Goal: Task Accomplishment & Management: Use online tool/utility

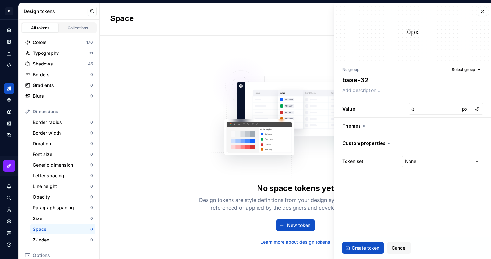
scroll to position [36, 0]
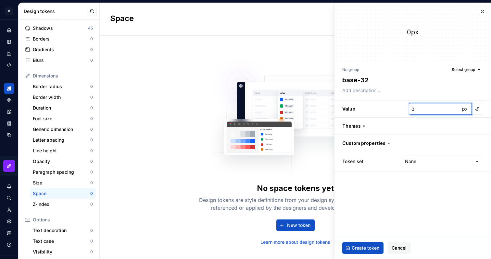
click at [426, 107] on input "0" at bounding box center [434, 109] width 51 height 12
type textarea "*"
type input "3"
type textarea "*"
type input "32"
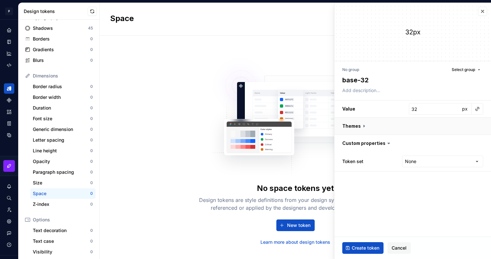
click at [361, 127] on button "button" at bounding box center [412, 126] width 156 height 17
click at [361, 127] on icon at bounding box center [364, 126] width 6 height 6
click at [364, 127] on icon at bounding box center [364, 126] width 6 height 6
click at [363, 127] on icon at bounding box center [364, 126] width 2 height 1
click at [364, 248] on span "Create token" at bounding box center [365, 248] width 28 height 6
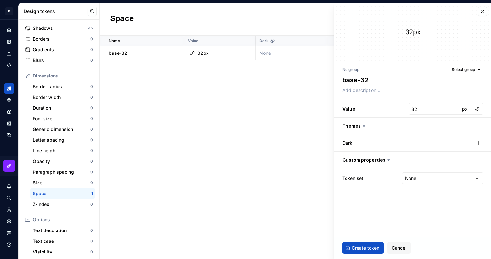
type textarea "*"
type input "0"
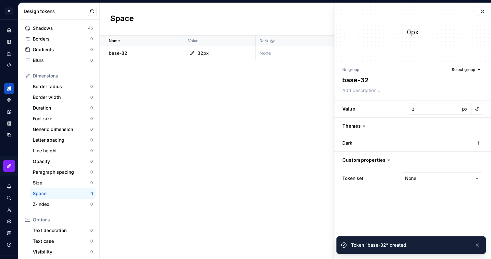
click at [263, 107] on div "Name Value Dark Token set Description Last updated base-32 32px None None less …" at bounding box center [295, 148] width 391 height 224
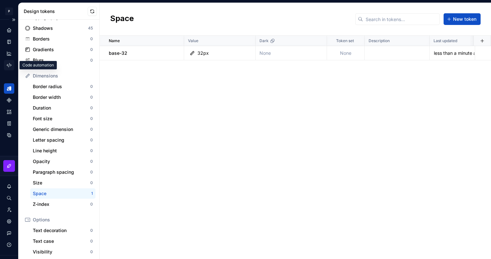
click at [7, 66] on icon "Code automation" at bounding box center [9, 65] width 4 height 4
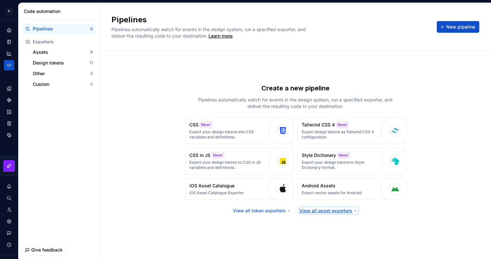
click at [343, 208] on div "View all asset exporters" at bounding box center [328, 211] width 59 height 6
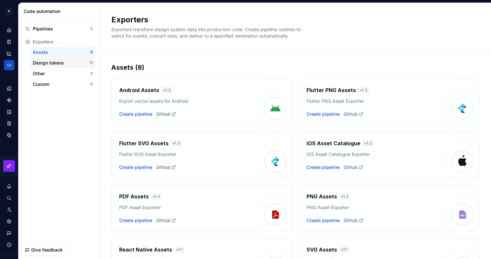
click at [66, 61] on div "Design tokens" at bounding box center [61, 63] width 57 height 6
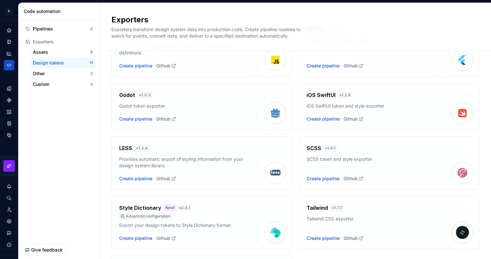
scroll to position [127, 0]
click at [329, 241] on div "Create pipeline" at bounding box center [322, 239] width 33 height 6
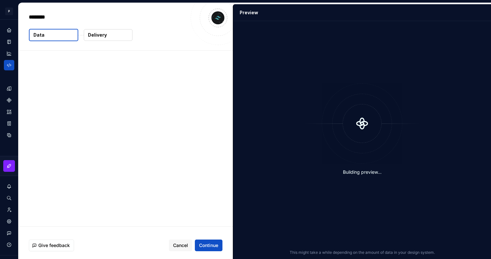
type textarea "*"
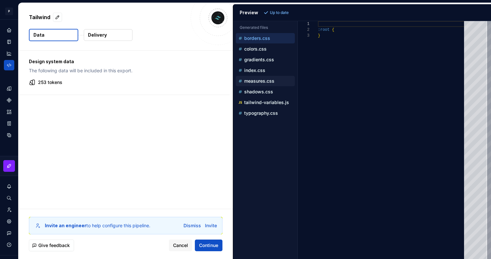
click at [265, 83] on p "measures.css" at bounding box center [259, 81] width 30 height 5
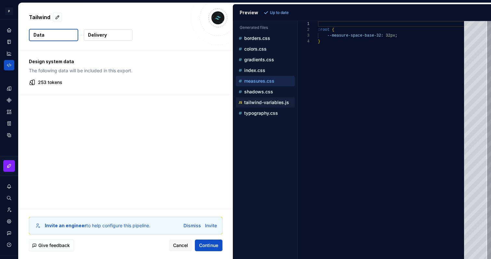
click at [265, 102] on p "tailwind-variables.js" at bounding box center [266, 102] width 45 height 5
type textarea "**********"
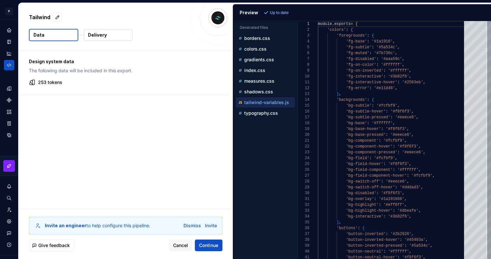
scroll to position [58, 0]
click at [11, 88] on icon "Design tokens" at bounding box center [10, 88] width 2 height 4
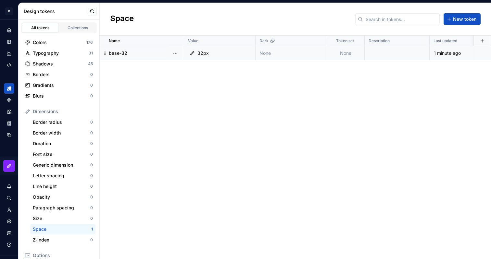
click at [104, 54] on icon at bounding box center [105, 53] width 2 height 3
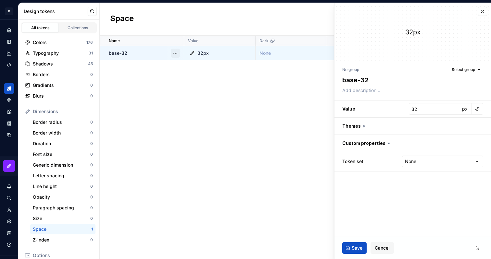
click at [176, 54] on button "button" at bounding box center [175, 53] width 9 height 9
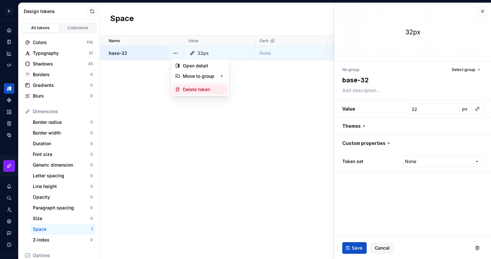
click at [187, 88] on div "Delete token" at bounding box center [204, 89] width 42 height 6
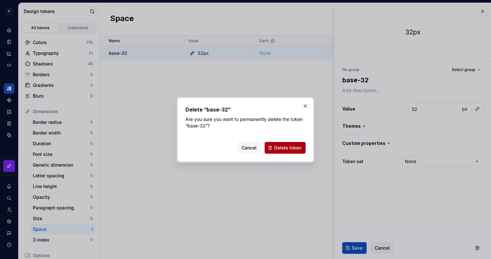
click at [295, 149] on span "Delete token" at bounding box center [287, 148] width 27 height 6
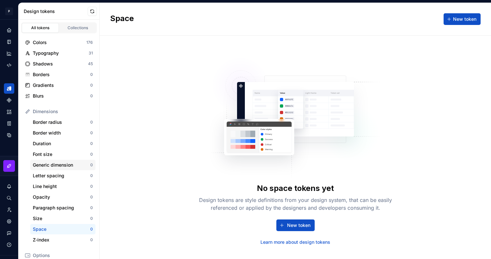
click at [58, 162] on div "Generic dimension" at bounding box center [61, 165] width 57 height 6
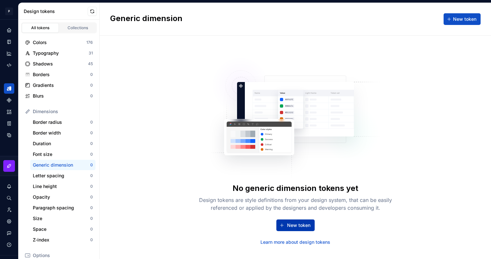
click at [292, 227] on span "New token" at bounding box center [298, 225] width 23 height 6
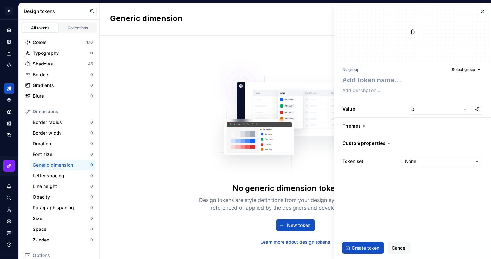
type textarea "*"
type textarea "b"
type textarea "*"
type textarea "ba"
type textarea "*"
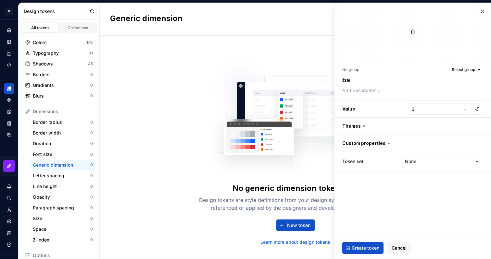
type textarea "bas"
type textarea "*"
type textarea "base"
type textarea "*"
type textarea "base-"
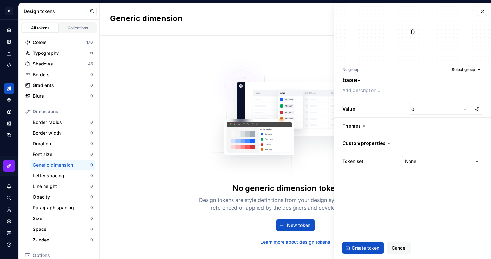
type textarea "*"
type textarea "base-3"
type textarea "*"
type textarea "base-32"
click at [439, 107] on input "0" at bounding box center [434, 109] width 51 height 12
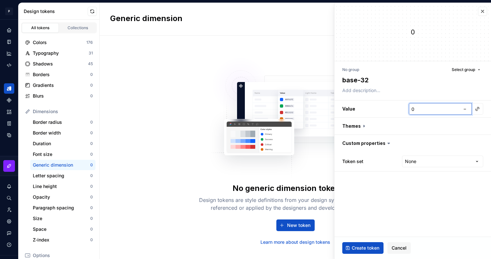
type textarea "*"
type input "3"
type textarea "*"
type input "32"
click at [373, 248] on span "Create token" at bounding box center [365, 248] width 28 height 6
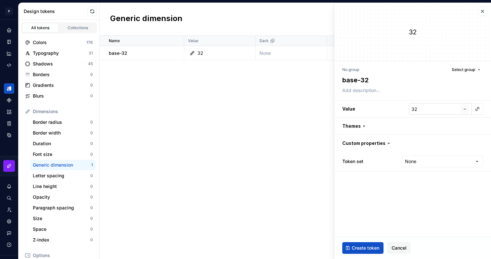
type textarea "*"
type input "0"
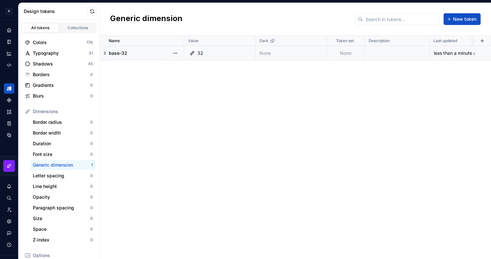
click at [251, 55] on div "32" at bounding box center [221, 53] width 67 height 6
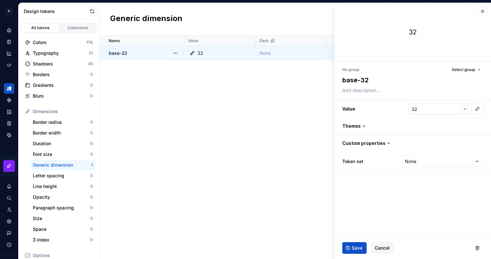
click at [464, 110] on span "–" at bounding box center [464, 109] width 2 height 6
click at [361, 247] on span "Save" at bounding box center [356, 248] width 11 height 6
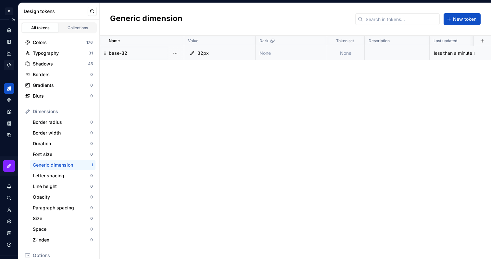
click at [8, 64] on icon "Code automation" at bounding box center [9, 65] width 6 height 6
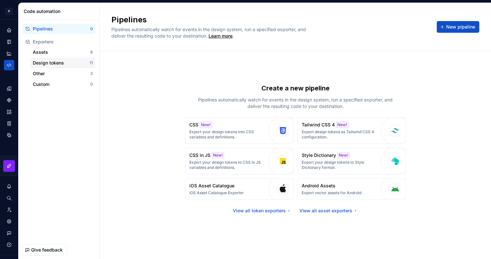
click at [54, 65] on div "Design tokens" at bounding box center [61, 63] width 57 height 6
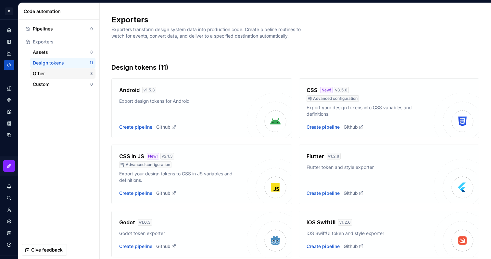
click at [53, 76] on div "Other" at bounding box center [61, 73] width 57 height 6
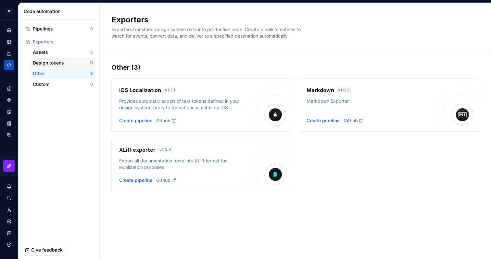
click at [56, 67] on div "Design tokens 11" at bounding box center [62, 63] width 65 height 10
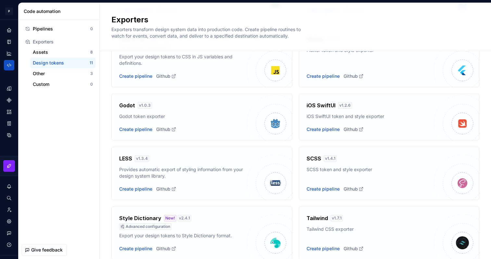
scroll to position [132, 0]
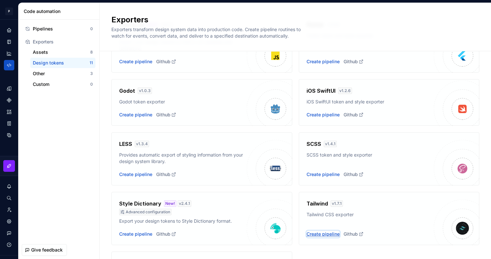
click at [333, 235] on div "Create pipeline" at bounding box center [322, 234] width 33 height 6
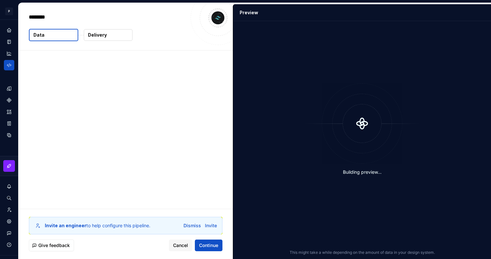
type textarea "*"
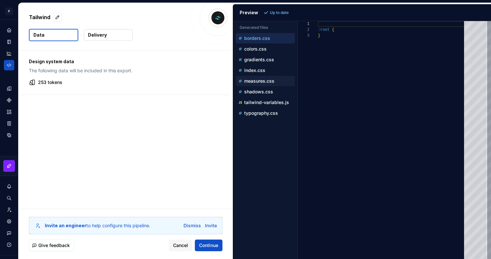
click at [256, 77] on div "measures.css" at bounding box center [265, 81] width 59 height 10
click at [260, 83] on p "measures.css" at bounding box center [259, 81] width 30 height 5
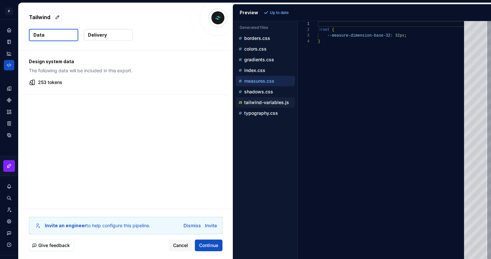
click at [272, 102] on p "tailwind-variables.js" at bounding box center [266, 102] width 45 height 5
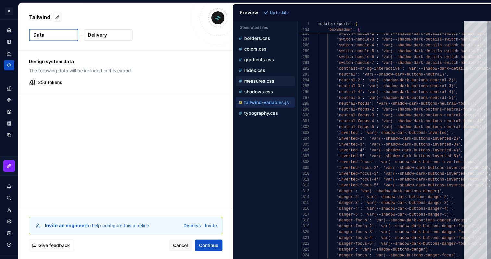
click at [262, 80] on p "measures.css" at bounding box center [259, 81] width 30 height 5
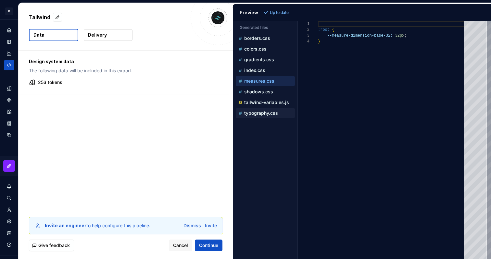
click at [271, 114] on p "typography.css" at bounding box center [261, 113] width 34 height 5
type textarea "**********"
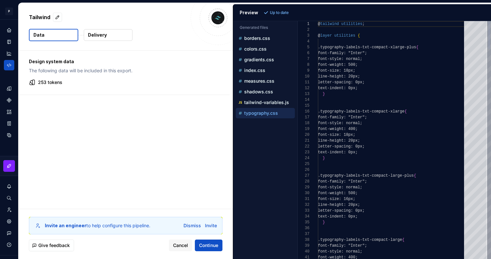
scroll to position [58, 0]
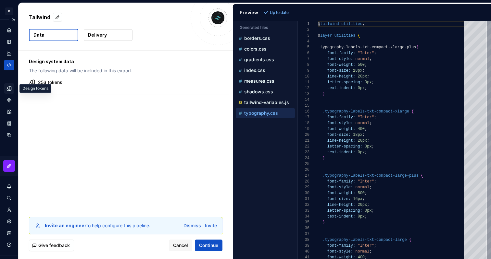
click at [8, 91] on icon "Design tokens" at bounding box center [9, 88] width 4 height 4
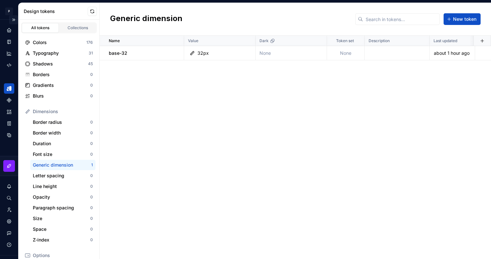
click at [13, 19] on button "Expand sidebar" at bounding box center [13, 19] width 9 height 9
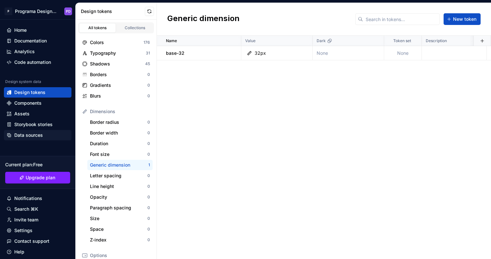
click at [39, 138] on div "Data sources" at bounding box center [28, 135] width 29 height 6
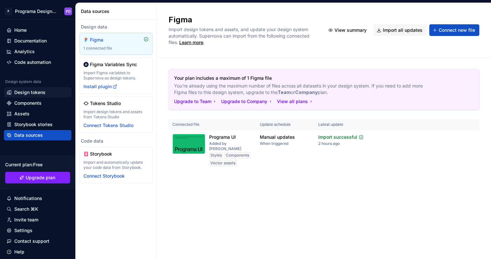
click at [29, 92] on div "Design tokens" at bounding box center [29, 92] width 31 height 6
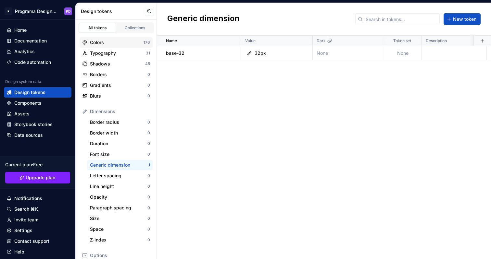
click at [121, 46] on div "Colors 176" at bounding box center [115, 42] width 73 height 10
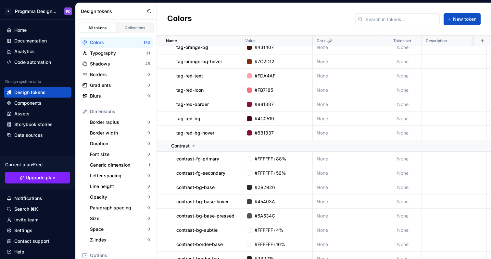
scroll to position [2533, 0]
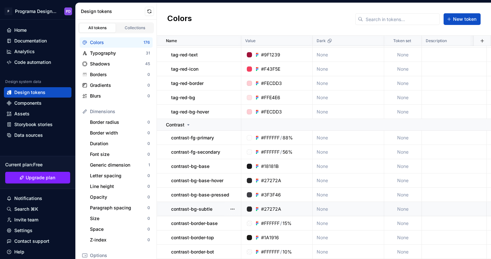
click at [159, 210] on td "contrast-bg-subtle" at bounding box center [199, 209] width 84 height 14
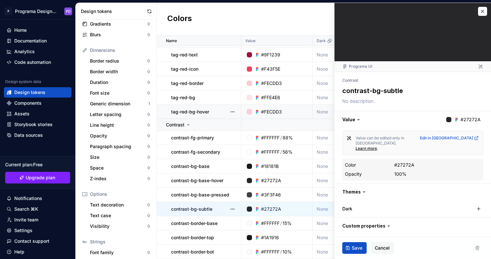
scroll to position [47, 0]
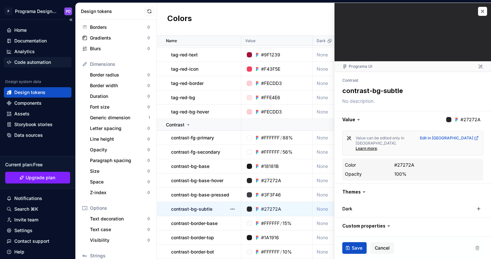
click at [40, 63] on div "Code automation" at bounding box center [32, 62] width 37 height 6
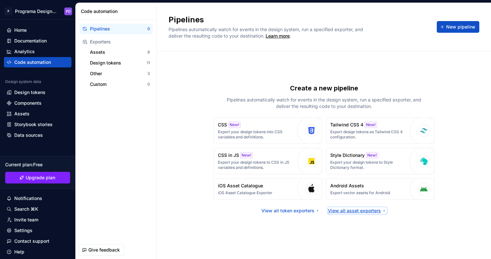
click at [363, 212] on div "View all asset exporters" at bounding box center [357, 211] width 59 height 6
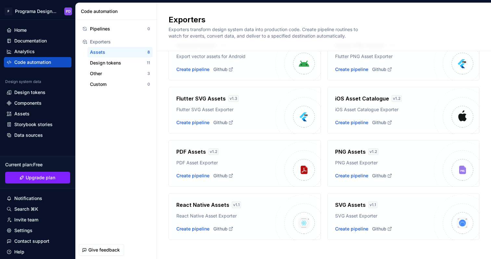
scroll to position [41, 0]
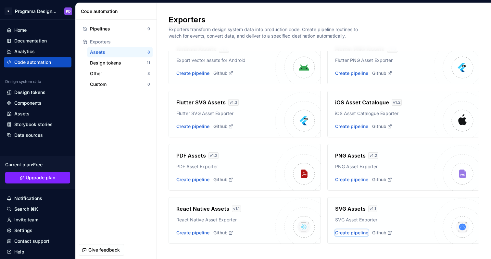
click at [358, 234] on div "Create pipeline" at bounding box center [351, 233] width 33 height 6
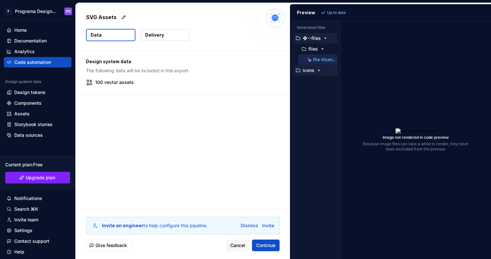
click at [319, 71] on icon "button" at bounding box center [318, 71] width 1 height 2
click at [324, 82] on icon "button" at bounding box center [324, 81] width 5 height 5
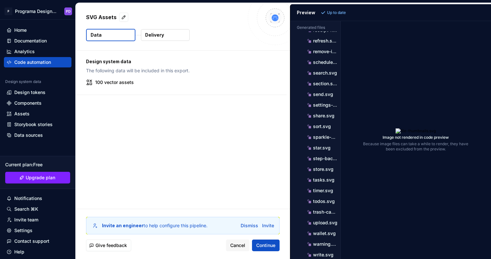
scroll to position [888, 0]
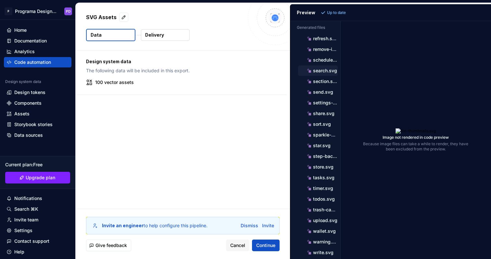
click at [321, 71] on p "search.svg" at bounding box center [325, 70] width 24 height 5
click at [34, 110] on div "Assets" at bounding box center [37, 114] width 67 height 10
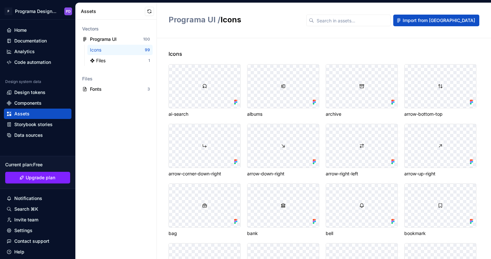
click at [205, 86] on img at bounding box center [204, 86] width 5 height 5
click at [182, 114] on div "ai-search" at bounding box center [204, 114] width 72 height 6
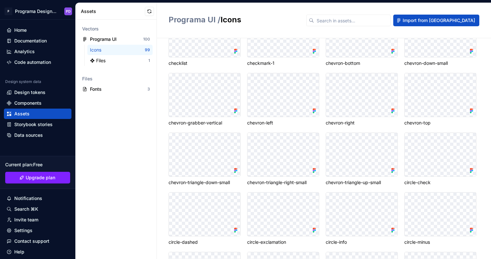
scroll to position [417, 0]
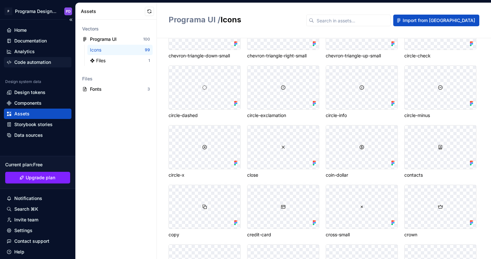
click at [38, 62] on div "Code automation" at bounding box center [32, 62] width 37 height 6
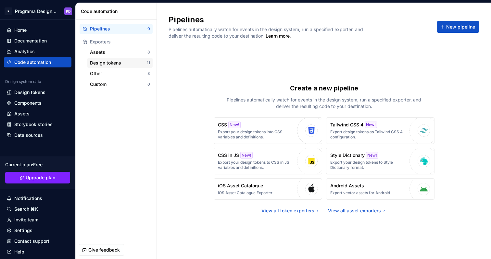
click at [124, 63] on div "Design tokens" at bounding box center [118, 63] width 57 height 6
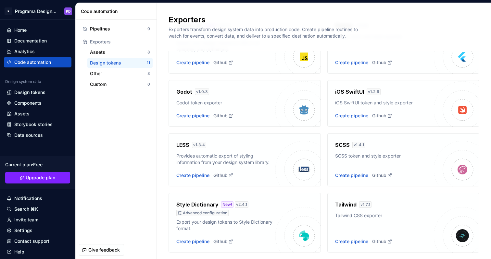
scroll to position [215, 0]
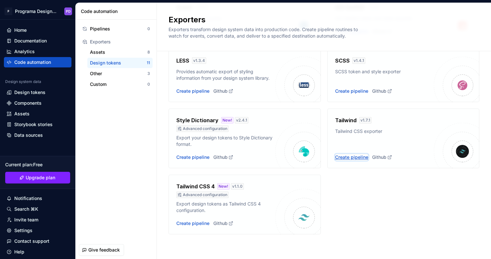
click at [360, 157] on div "Create pipeline" at bounding box center [351, 157] width 33 height 6
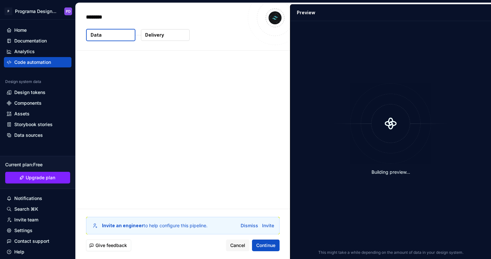
type textarea "*"
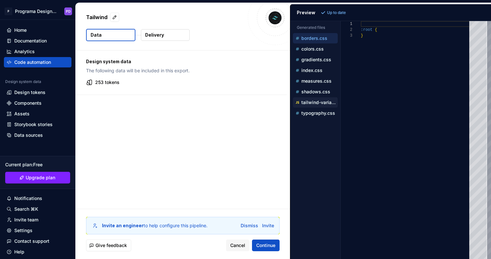
click at [317, 102] on p "tailwind-variables.js" at bounding box center [319, 102] width 36 height 5
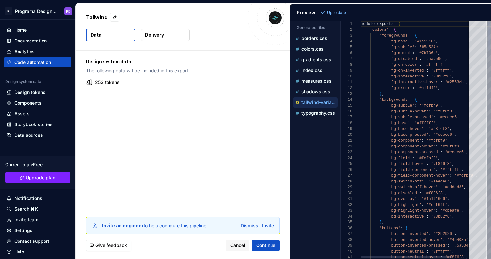
scroll to position [58, 0]
click at [325, 111] on p "typography.css" at bounding box center [318, 113] width 34 height 5
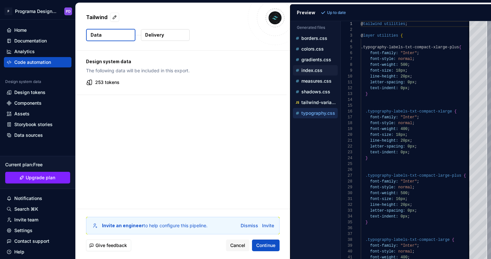
click at [308, 70] on p "index.css" at bounding box center [311, 70] width 21 height 5
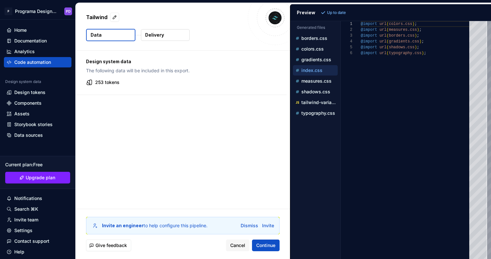
scroll to position [29, 0]
click at [320, 77] on div "measures.css" at bounding box center [315, 81] width 45 height 10
click at [322, 80] on p "measures.css" at bounding box center [316, 81] width 30 height 5
type textarea "**********"
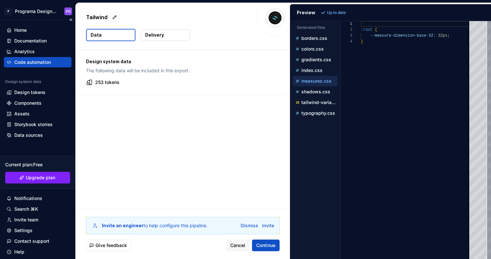
click at [42, 61] on div "Code automation" at bounding box center [32, 62] width 37 height 6
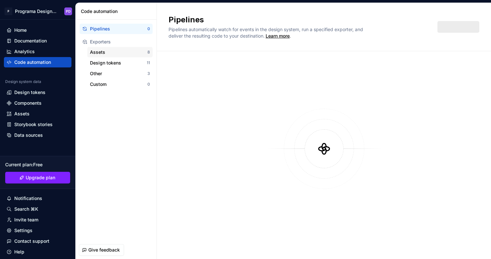
click at [98, 54] on div "Assets" at bounding box center [118, 52] width 57 height 6
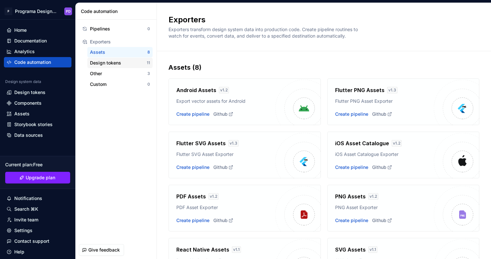
click at [101, 61] on div "Design tokens" at bounding box center [118, 63] width 57 height 6
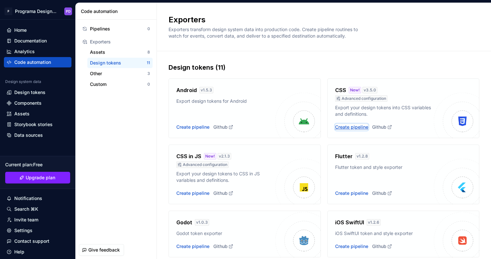
click at [359, 128] on div "Create pipeline" at bounding box center [351, 127] width 33 height 6
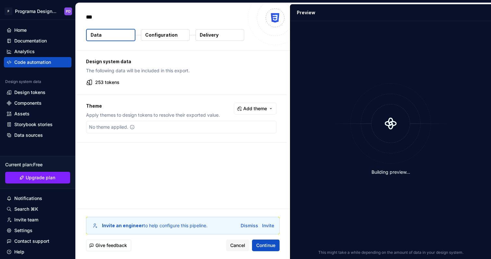
type textarea "*"
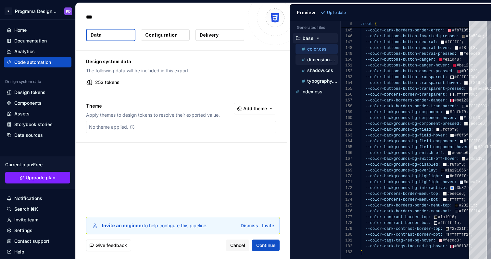
click at [328, 58] on p "dimension.css" at bounding box center [322, 59] width 31 height 5
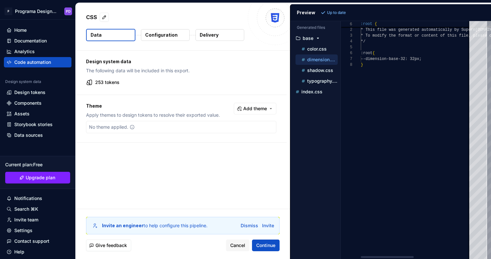
scroll to position [41, 0]
click at [318, 72] on p "shadow.css" at bounding box center [320, 70] width 26 height 5
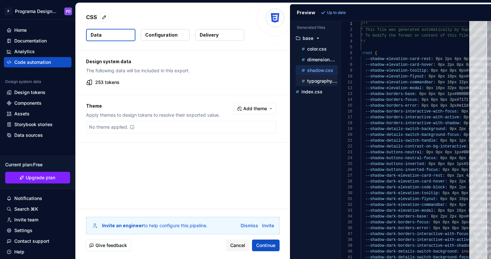
click at [321, 80] on p "typography.css" at bounding box center [322, 81] width 31 height 5
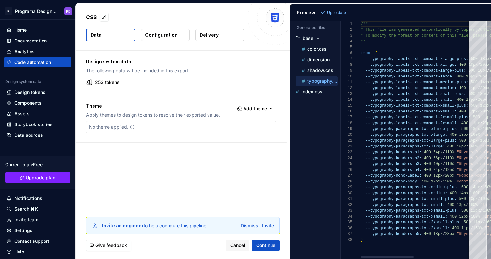
scroll to position [58, 0]
click at [316, 91] on p "index.css" at bounding box center [311, 91] width 21 height 5
type textarea "**********"
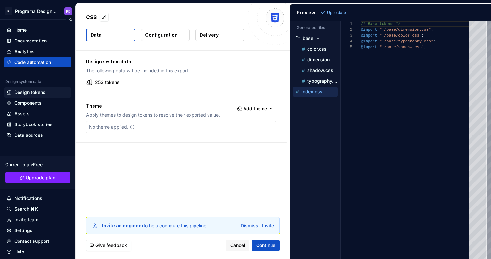
click at [41, 90] on div "Design tokens" at bounding box center [29, 92] width 31 height 6
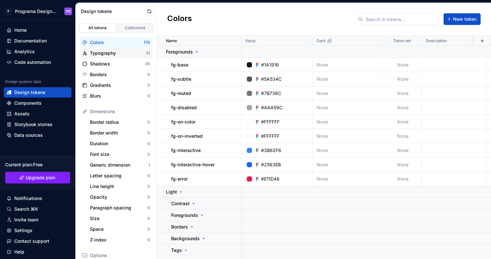
click at [102, 51] on div "Typography" at bounding box center [118, 53] width 56 height 6
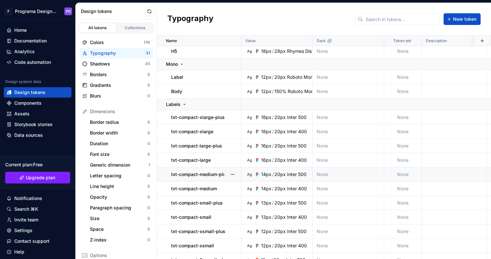
scroll to position [122, 0]
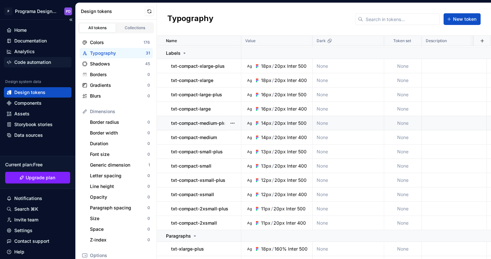
click at [33, 62] on div "Code automation" at bounding box center [32, 62] width 37 height 6
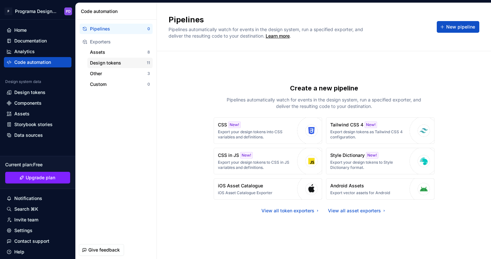
click at [129, 63] on div "Design tokens" at bounding box center [118, 63] width 57 height 6
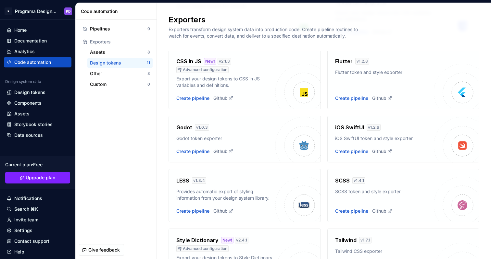
scroll to position [215, 0]
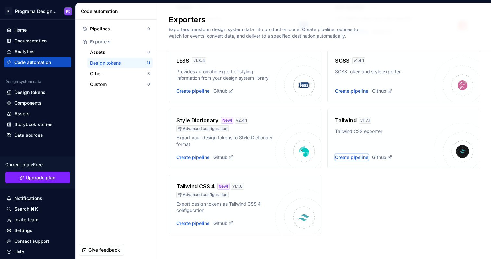
click at [341, 156] on div "Create pipeline" at bounding box center [351, 157] width 33 height 6
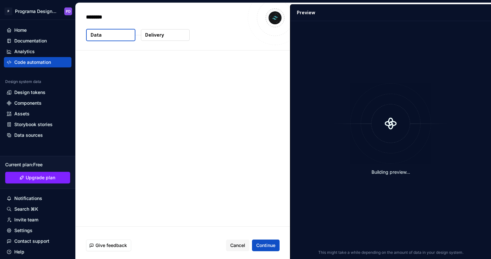
type textarea "*"
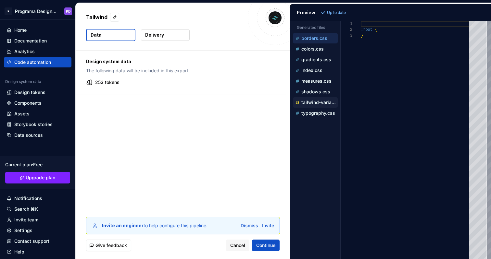
click at [316, 103] on p "tailwind-variables.js" at bounding box center [319, 102] width 36 height 5
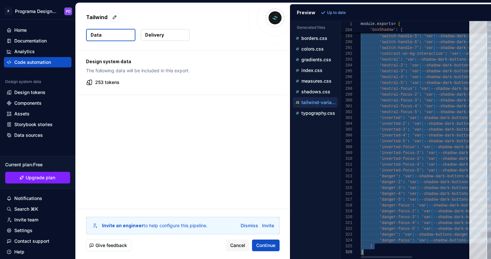
scroll to position [18, 2]
drag, startPoint x: 369, startPoint y: 108, endPoint x: 441, endPoint y: 248, distance: 157.3
click at [321, 114] on p "typography.css" at bounding box center [318, 113] width 34 height 5
type textarea "**********"
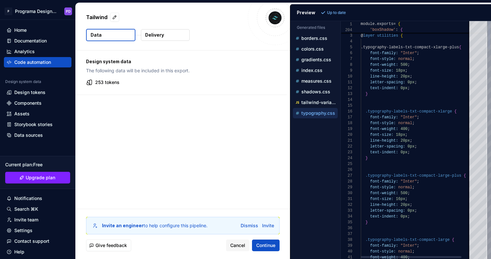
scroll to position [0, 0]
drag, startPoint x: 289, startPoint y: 128, endPoint x: 278, endPoint y: 127, distance: 10.7
click at [269, 128] on div "Design system data The following data will be included in this export. 253 toke…" at bounding box center [183, 130] width 214 height 158
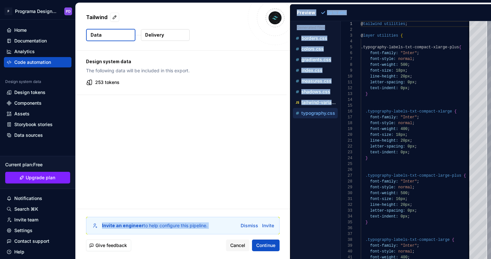
drag, startPoint x: 290, startPoint y: 130, endPoint x: 279, endPoint y: 129, distance: 10.7
click at [279, 129] on div "Tailwind Data Delivery Design system data The following data will be included i…" at bounding box center [283, 131] width 415 height 256
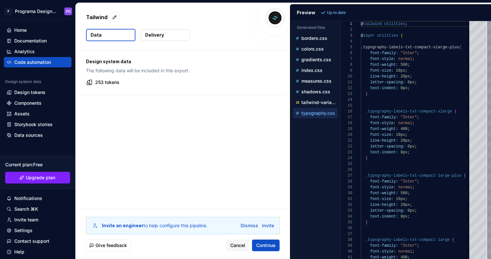
click at [313, 120] on div "Accessibility guide for tree . Navigate the tree with the arrow keys. Common tr…" at bounding box center [315, 145] width 50 height 228
